Goal: Transaction & Acquisition: Purchase product/service

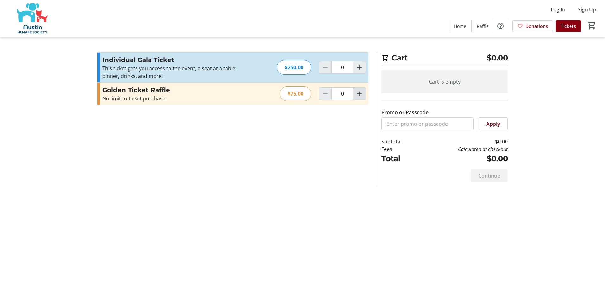
click at [358, 94] on mat-icon "Increment by one" at bounding box center [359, 94] width 8 height 8
type input "1"
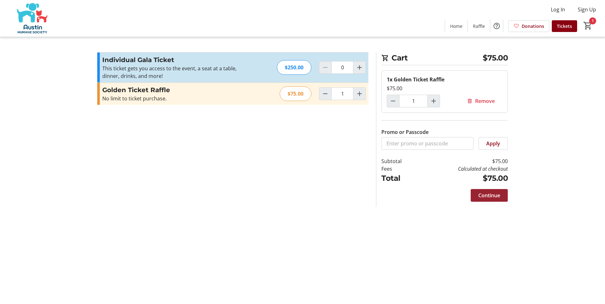
click at [488, 195] on span "Continue" at bounding box center [489, 196] width 22 height 8
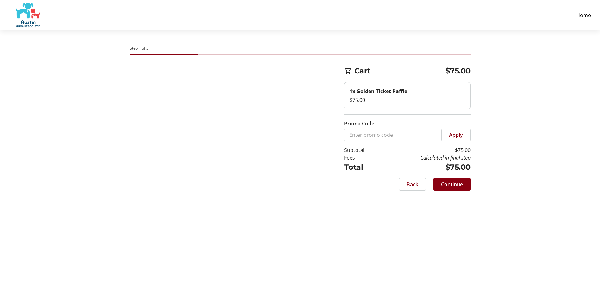
select select "US"
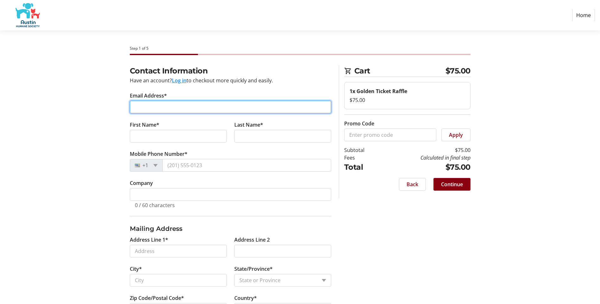
click at [139, 107] on input "Email Address*" at bounding box center [230, 107] width 201 height 13
type input "[EMAIL_ADDRESS][DOMAIN_NAME]"
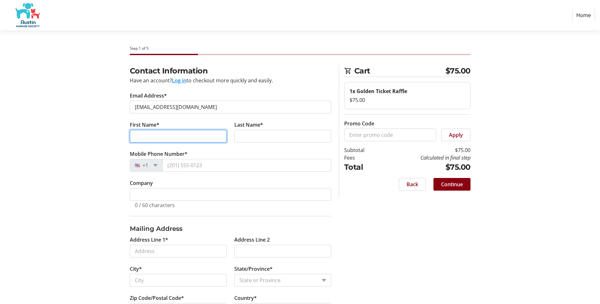
type input "[PERSON_NAME]"
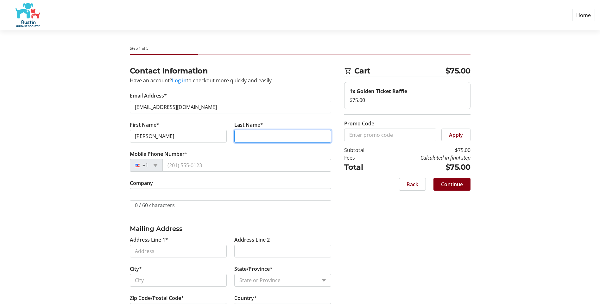
type input "[PERSON_NAME]"
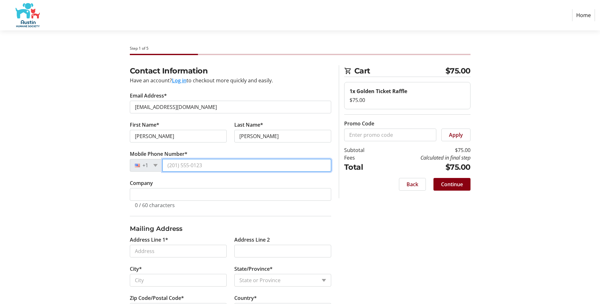
type input "[PHONE_NUMBER]"
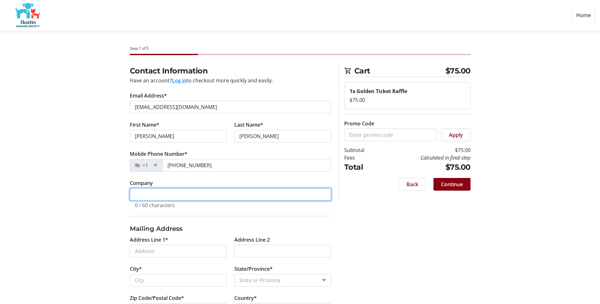
type input "[GEOGRAPHIC_DATA]"
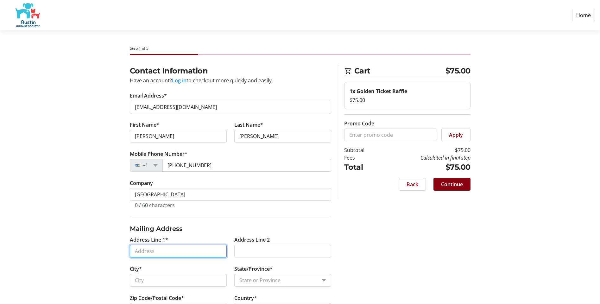
type input "[STREET_ADDRESS]"
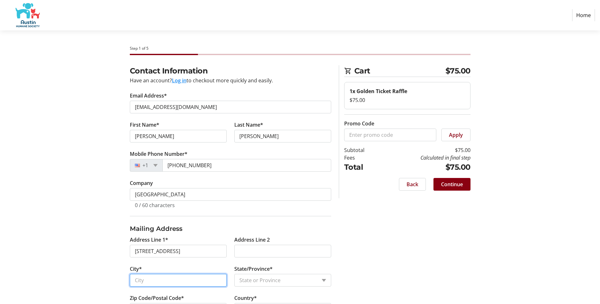
type input "Austin"
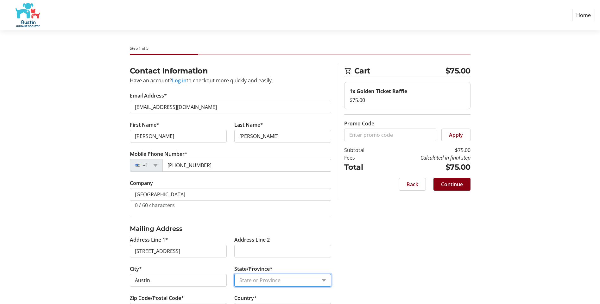
select select "[GEOGRAPHIC_DATA]"
type input "78733"
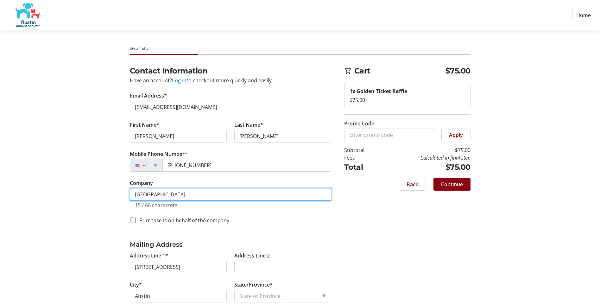
drag, startPoint x: 173, startPoint y: 194, endPoint x: 125, endPoint y: 188, distance: 48.5
click at [125, 188] on div "Contact Information Have an account? Log in to checkout more quickly and easily…" at bounding box center [300, 205] width 418 height 281
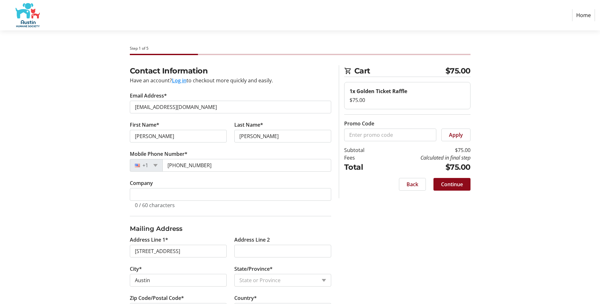
click at [456, 185] on span "Continue" at bounding box center [452, 184] width 22 height 8
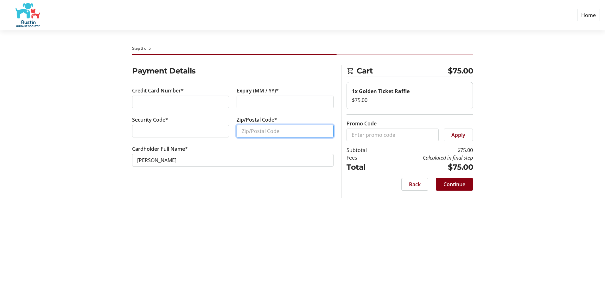
click at [250, 129] on input "Zip/Postal Code*" at bounding box center [284, 131] width 97 height 13
type input "78733"
click at [445, 185] on span "Continue" at bounding box center [454, 184] width 22 height 8
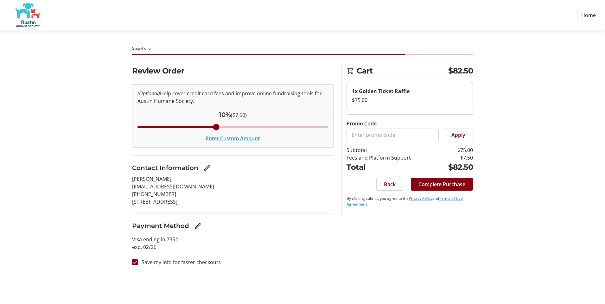
click at [234, 139] on button "Enter Custom Amount" at bounding box center [233, 139] width 54 height 8
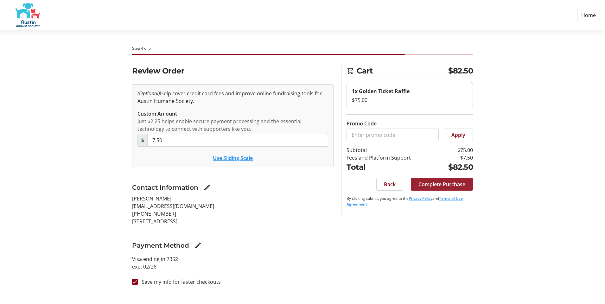
click at [436, 184] on span "Complete Purchase" at bounding box center [441, 184] width 47 height 8
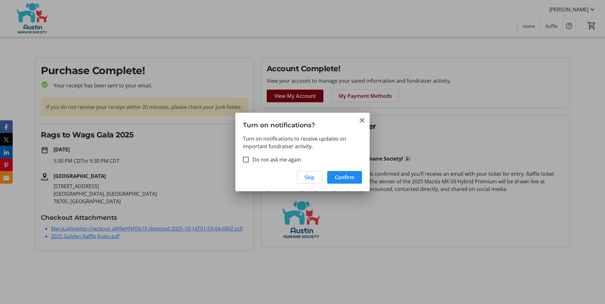
click at [361, 120] on mat-icon "Close" at bounding box center [362, 120] width 8 height 8
